Goal: Information Seeking & Learning: Learn about a topic

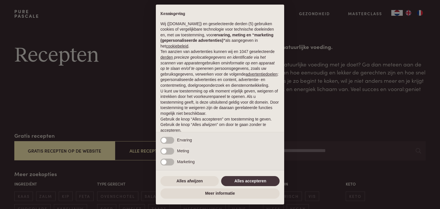
click at [249, 187] on div "Alles afwijzen Alles accepteren" at bounding box center [220, 181] width 119 height 13
click at [251, 181] on button "Alles accepteren" at bounding box center [250, 181] width 58 height 10
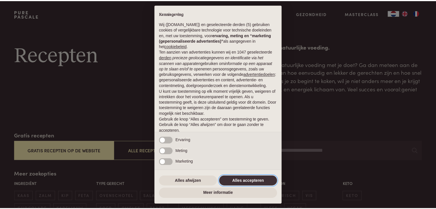
scroll to position [21, 0]
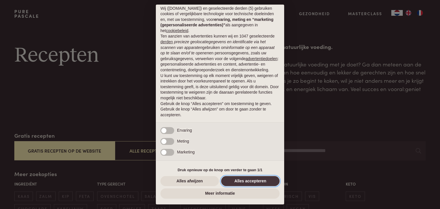
click at [258, 179] on button "Alles accepteren" at bounding box center [250, 181] width 58 height 10
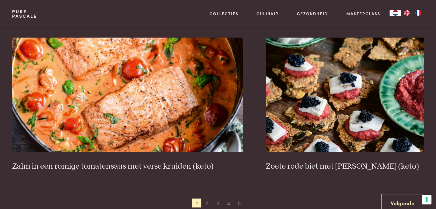
scroll to position [1031, 0]
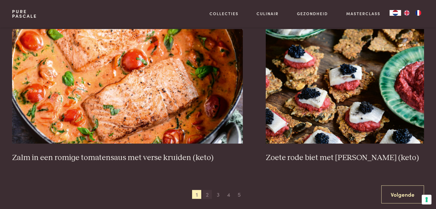
click at [208, 193] on span "2" at bounding box center [207, 194] width 9 height 9
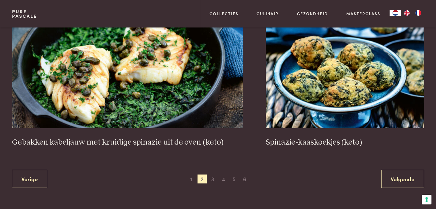
scroll to position [1054, 0]
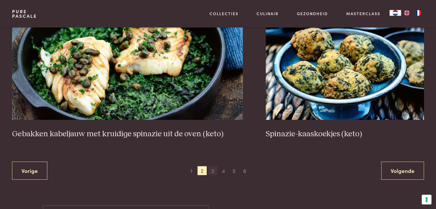
click at [213, 167] on span "3" at bounding box center [212, 170] width 9 height 9
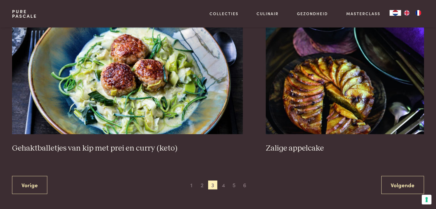
scroll to position [1063, 0]
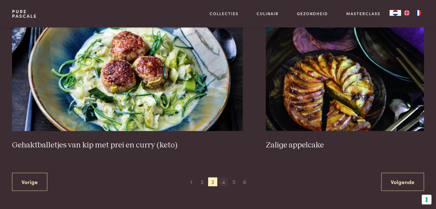
click at [224, 182] on span "4" at bounding box center [223, 181] width 9 height 9
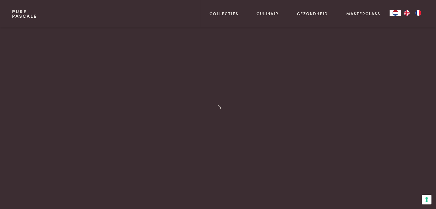
scroll to position [242, 0]
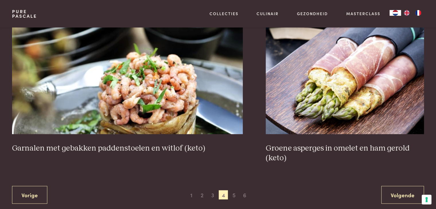
scroll to position [1068, 0]
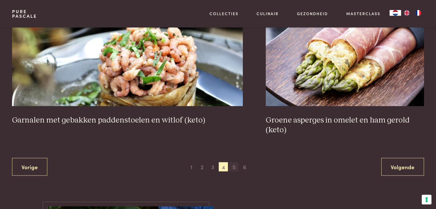
click at [232, 167] on span "5" at bounding box center [233, 166] width 9 height 9
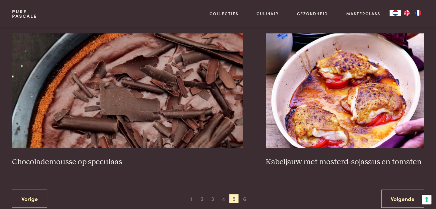
scroll to position [1049, 0]
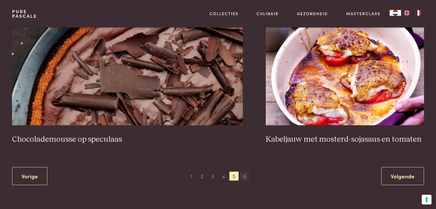
click at [248, 176] on span "6" at bounding box center [244, 176] width 9 height 9
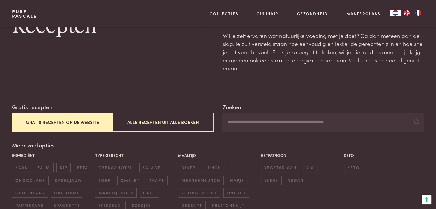
scroll to position [27, 0]
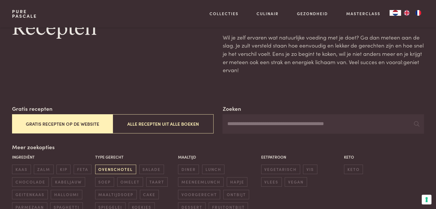
click at [127, 167] on span "ovenschotel" at bounding box center [115, 169] width 41 height 9
